Goal: Find specific page/section: Find specific page/section

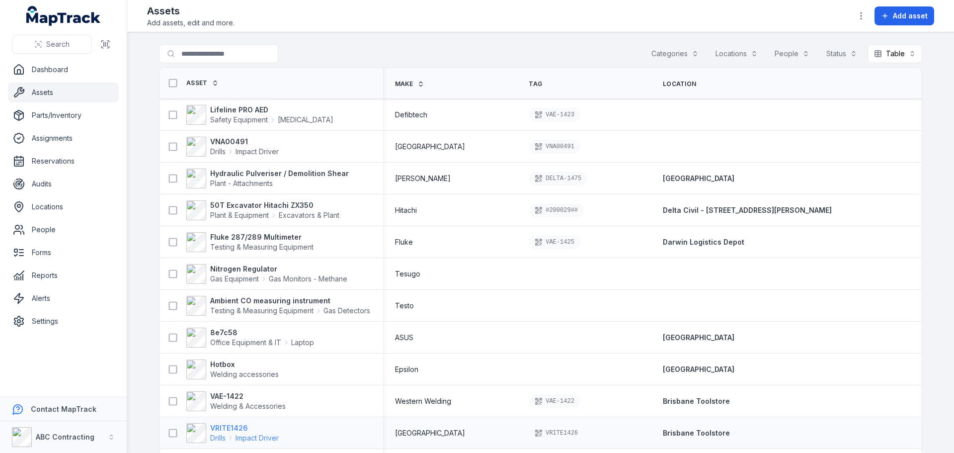
click at [218, 423] on strong "VRITE1426" at bounding box center [244, 428] width 69 height 10
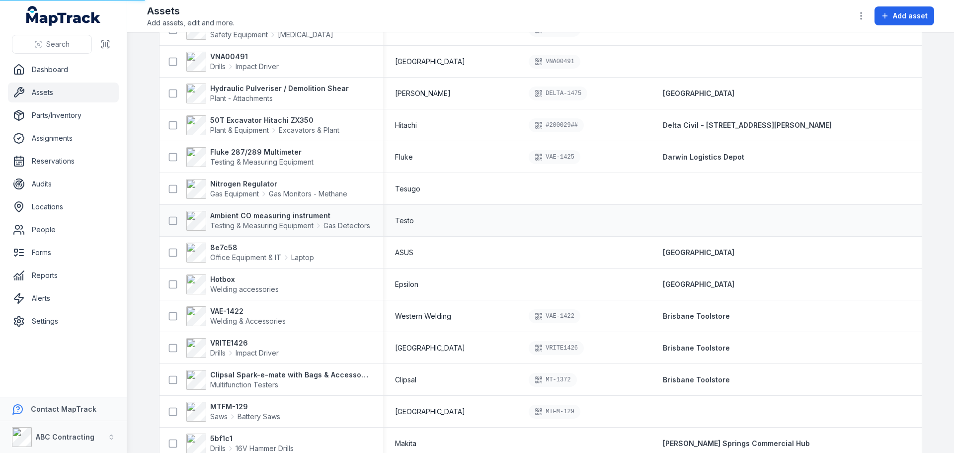
scroll to position [102, 0]
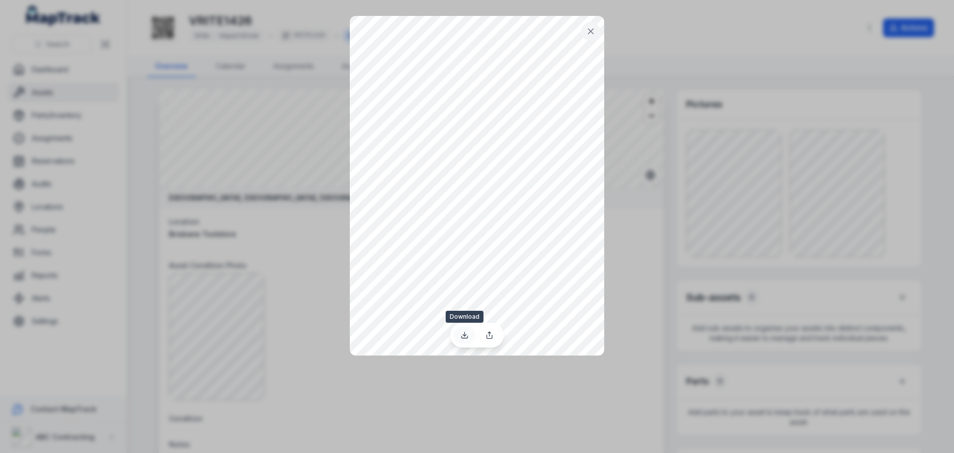
drag, startPoint x: 609, startPoint y: 138, endPoint x: 464, endPoint y: 332, distance: 241.8
click at [464, 332] on icon at bounding box center [465, 335] width 8 height 8
click at [314, 210] on div at bounding box center [477, 226] width 954 height 453
click at [592, 33] on icon at bounding box center [590, 31] width 5 height 5
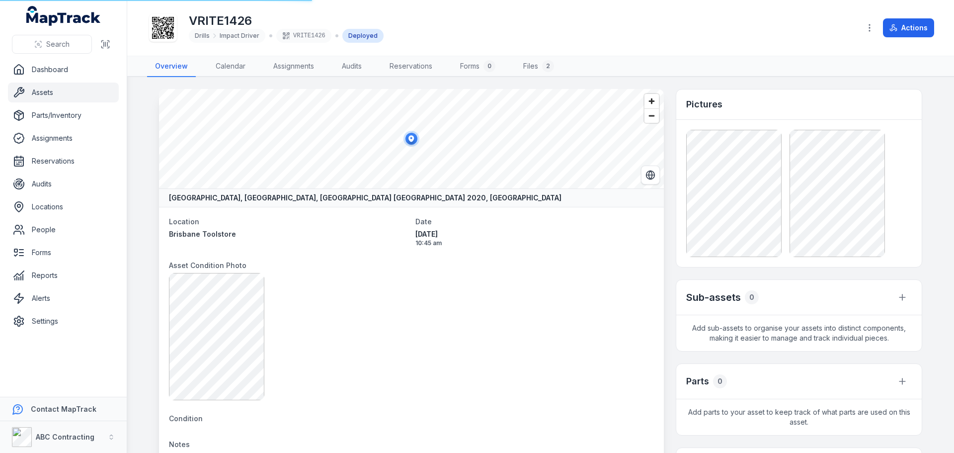
click at [577, 121] on main "Chalmers Crescent, Mascot, Sydney New South Wales 2020, Australia Location Bris…" at bounding box center [540, 265] width 827 height 376
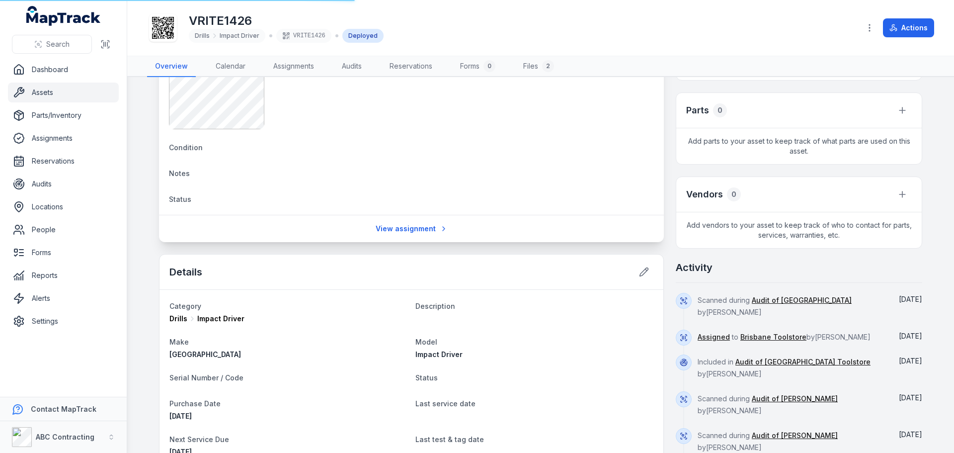
scroll to position [133, 0]
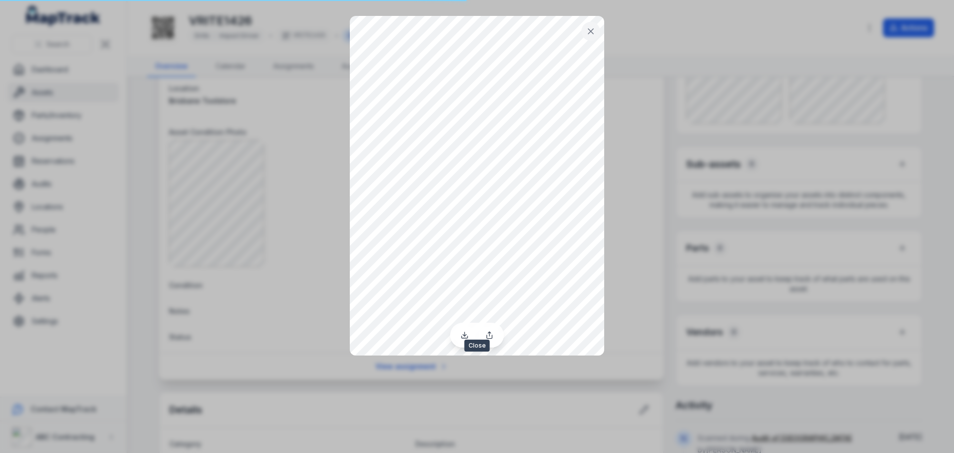
click at [589, 29] on icon at bounding box center [590, 31] width 5 height 5
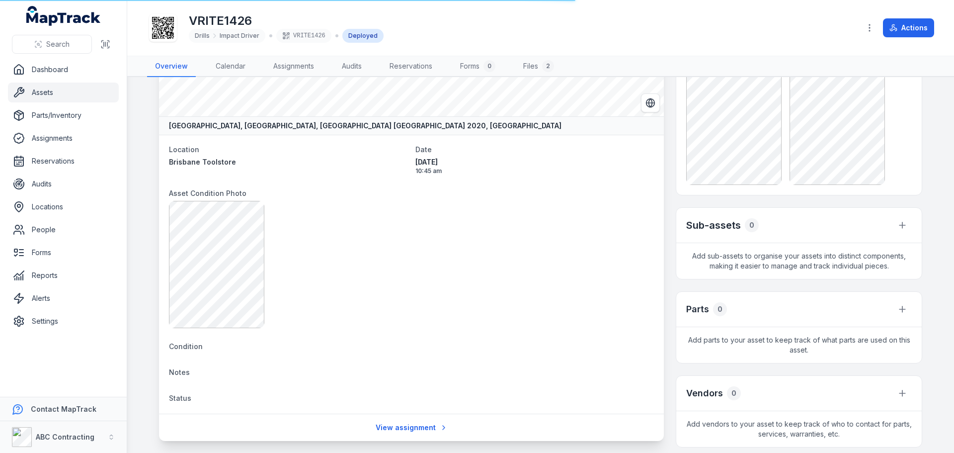
scroll to position [0, 0]
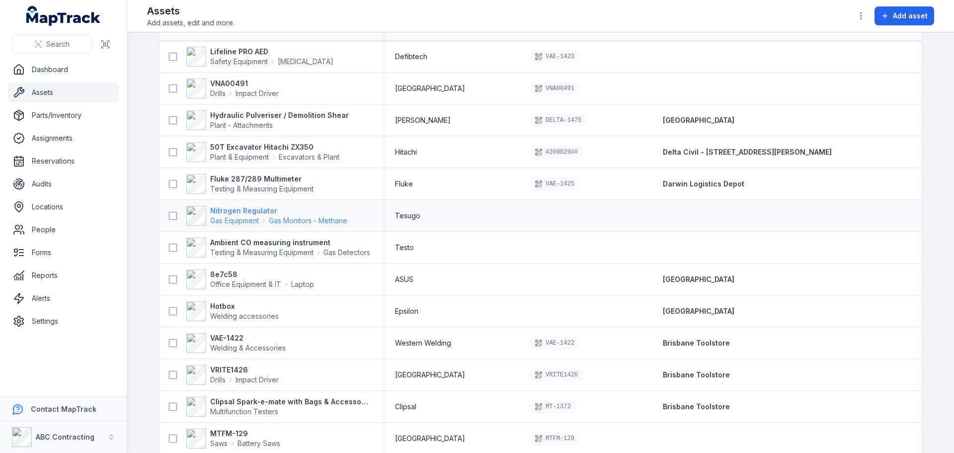
scroll to position [241, 0]
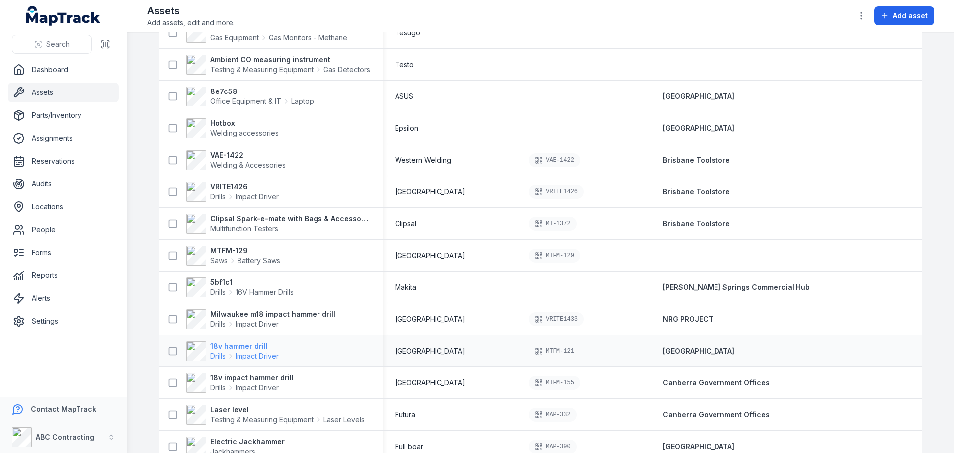
click at [210, 352] on span "Drills" at bounding box center [217, 356] width 15 height 10
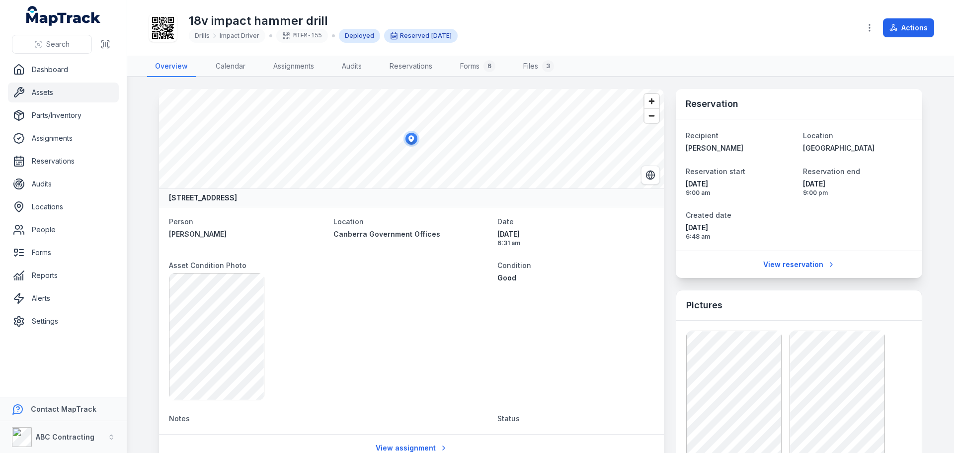
scroll to position [59, 0]
